Goal: Transaction & Acquisition: Purchase product/service

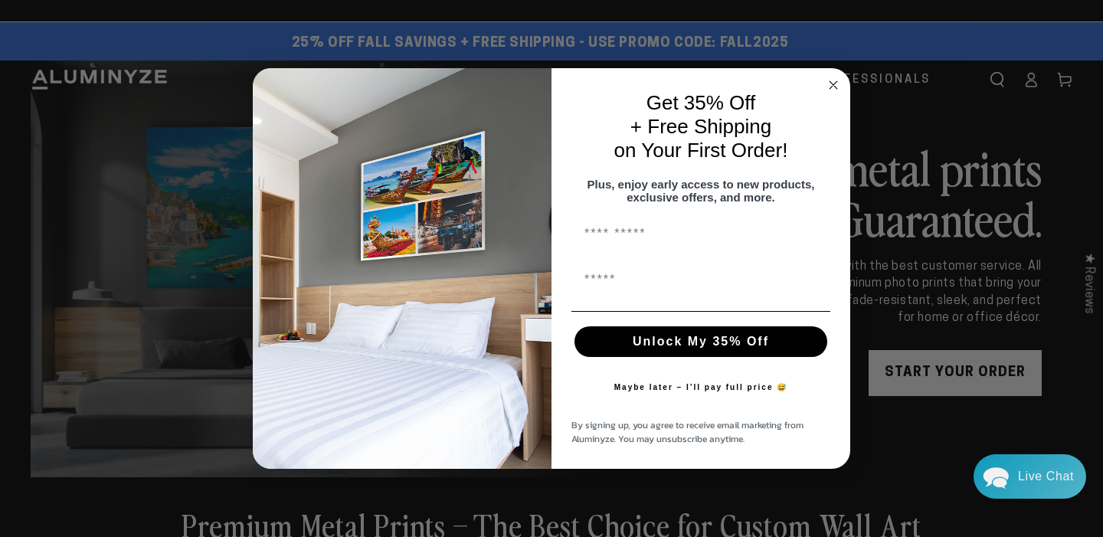
click at [832, 76] on circle "Close dialog" at bounding box center [834, 85] width 18 height 18
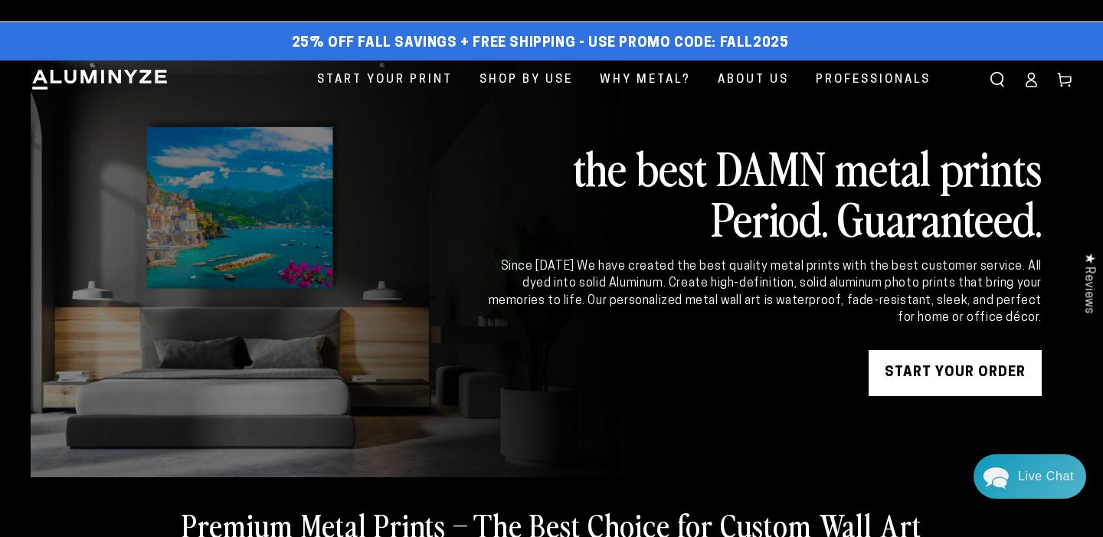
click at [929, 366] on link "START YOUR Order" at bounding box center [954, 373] width 173 height 46
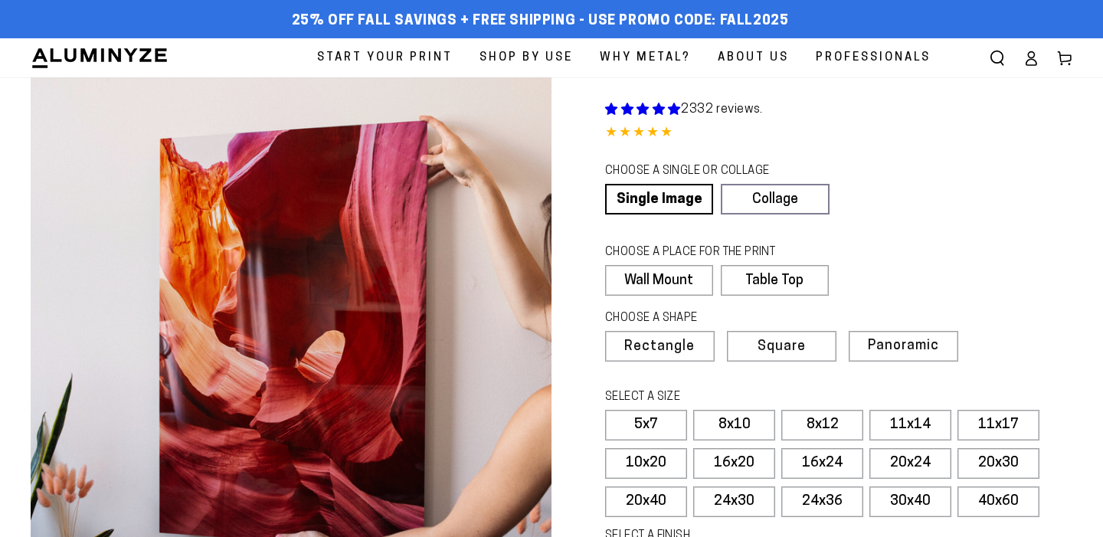
select select "**********"
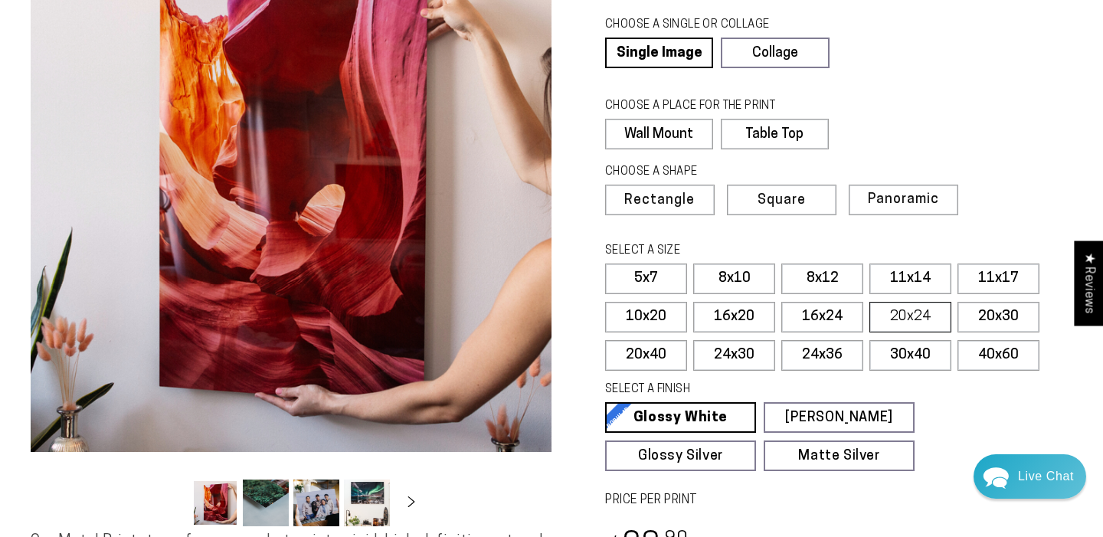
scroll to position [147, 0]
click at [751, 278] on label "8x10" at bounding box center [734, 278] width 82 height 31
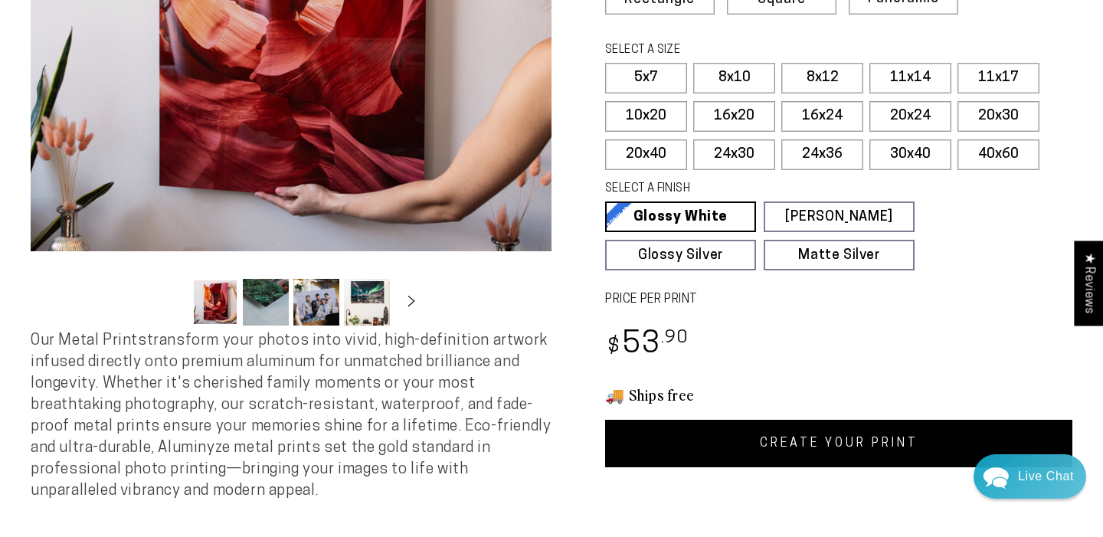
scroll to position [348, 0]
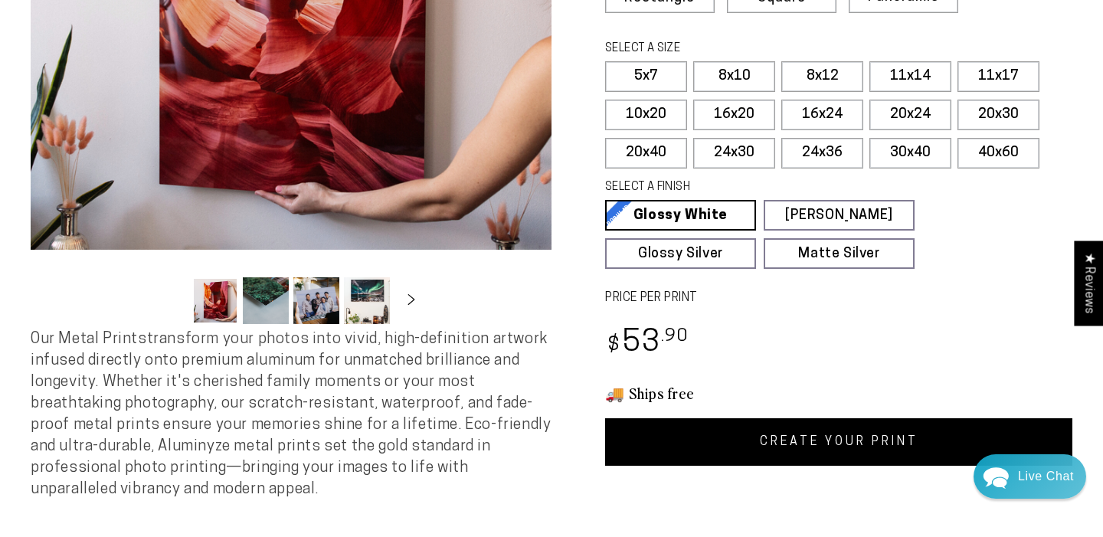
click at [758, 428] on link "CREATE YOUR PRINT" at bounding box center [838, 441] width 467 height 47
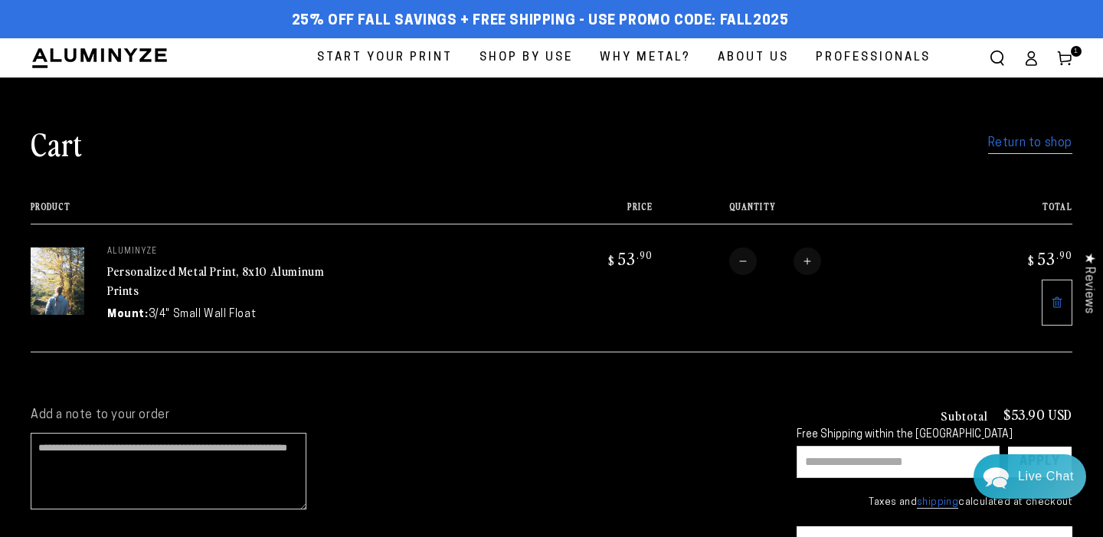
click at [836, 455] on input "text" at bounding box center [897, 462] width 203 height 32
type input "********"
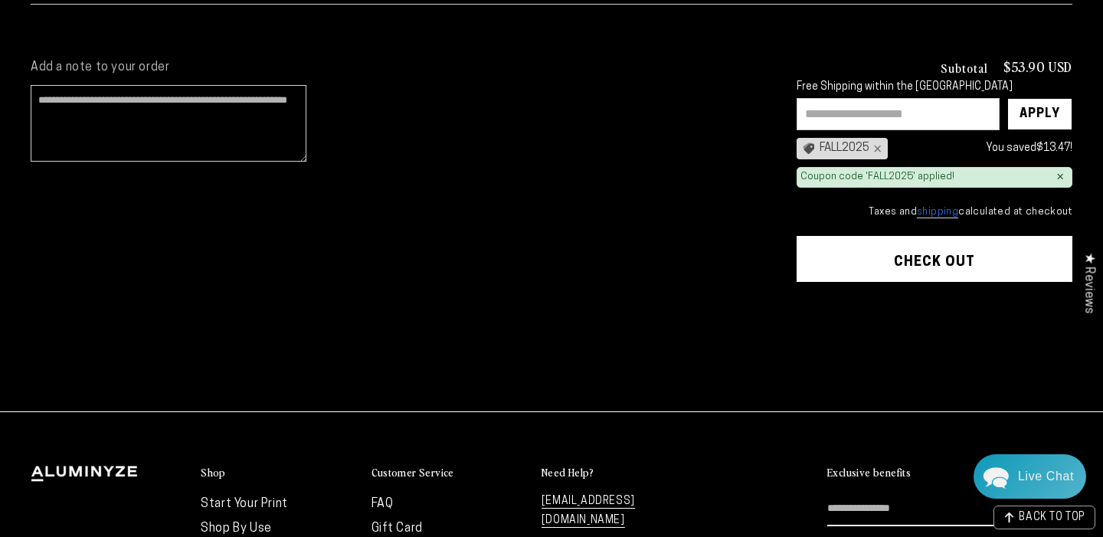
scroll to position [358, 0]
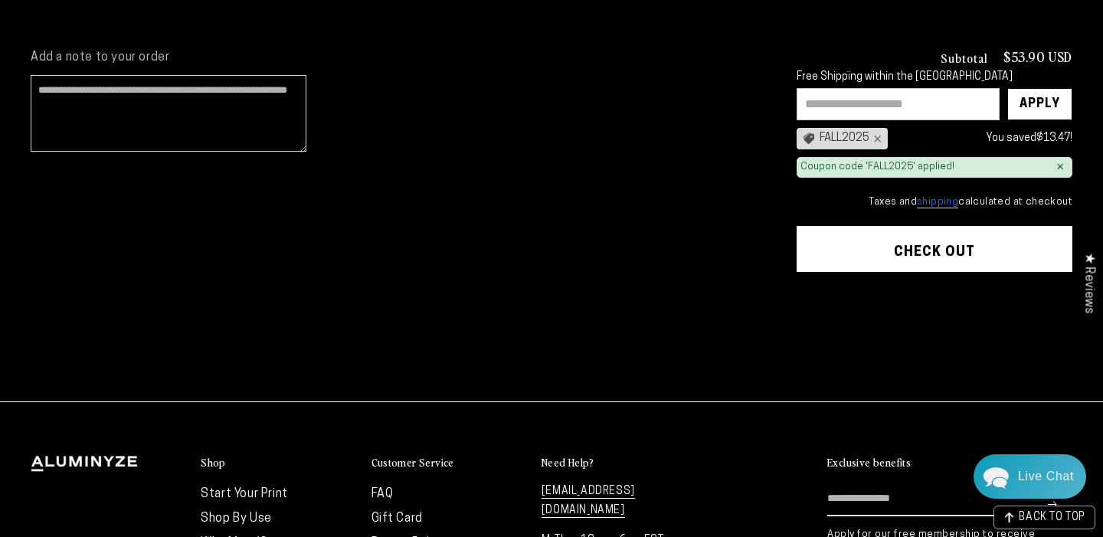
click at [887, 252] on button "Check out" at bounding box center [934, 249] width 276 height 46
